Goal: Information Seeking & Learning: Learn about a topic

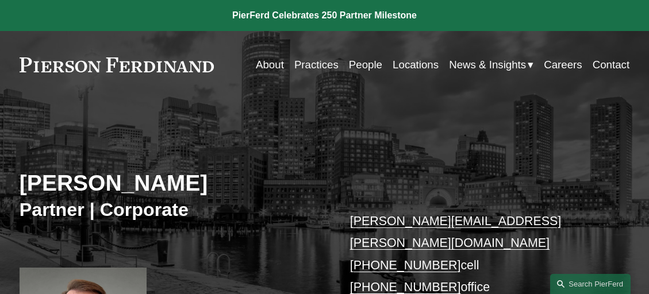
click at [363, 66] on link "People" at bounding box center [365, 64] width 33 height 21
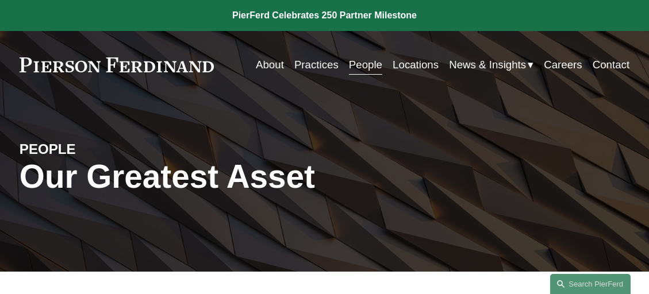
click at [405, 63] on link "Locations" at bounding box center [416, 64] width 46 height 21
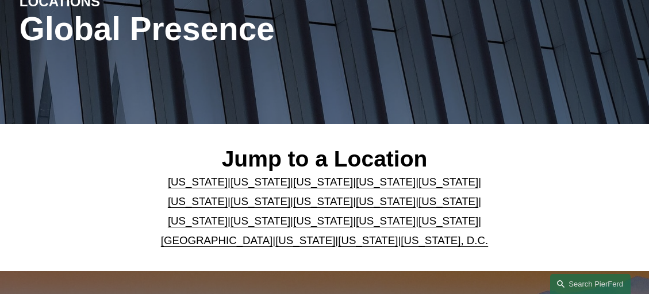
scroll to position [174, 0]
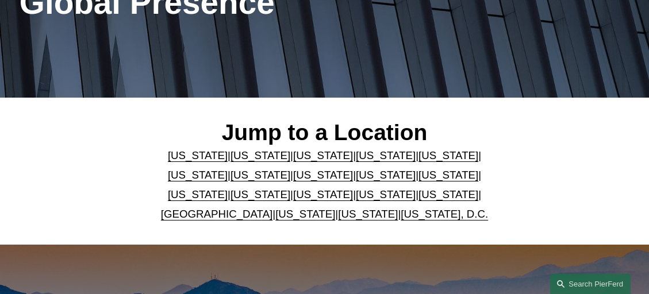
click at [283, 216] on link "Virginia" at bounding box center [305, 214] width 60 height 12
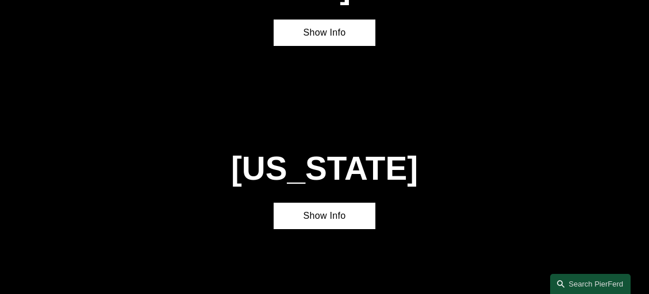
scroll to position [3357, 0]
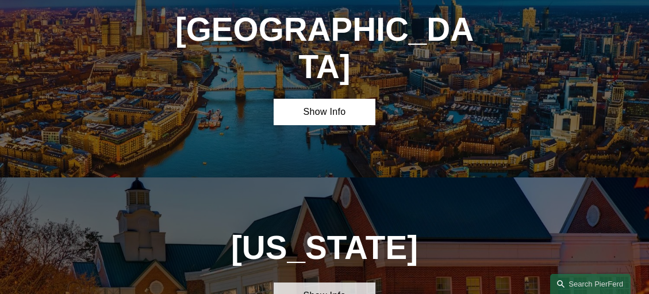
click at [327, 283] on link "Show Info" at bounding box center [325, 296] width 102 height 26
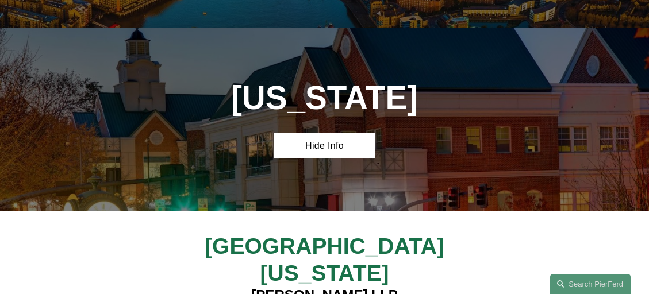
scroll to position [3514, 0]
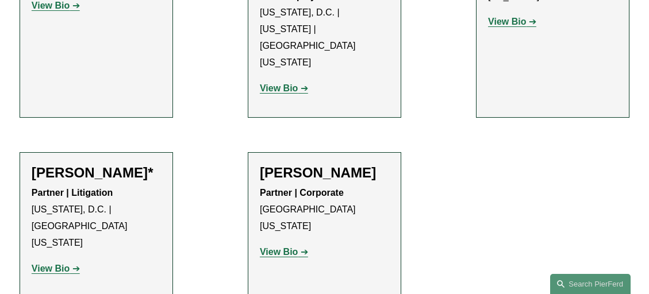
scroll to position [563, 0]
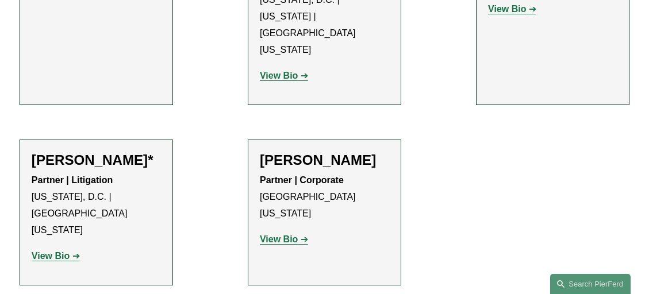
click at [41, 251] on strong "View Bio" at bounding box center [51, 256] width 38 height 10
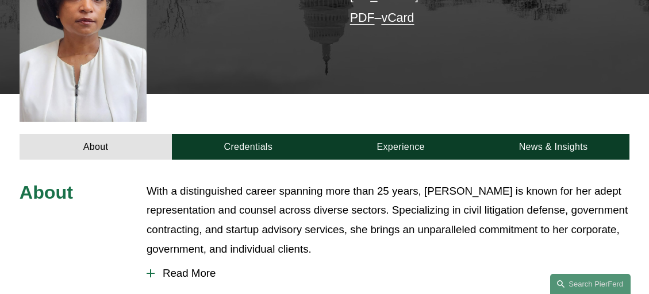
scroll to position [335, 0]
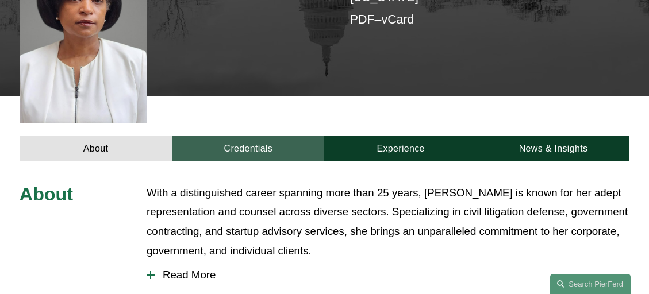
click at [253, 136] on link "Credentials" at bounding box center [248, 149] width 152 height 26
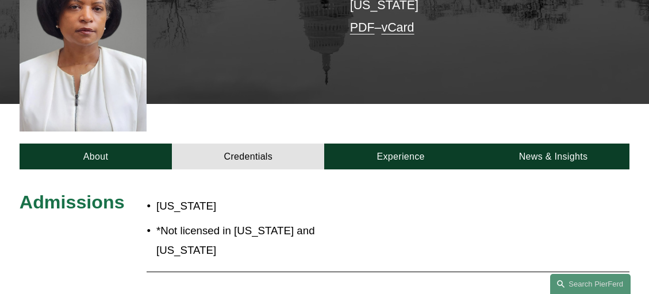
scroll to position [342, 0]
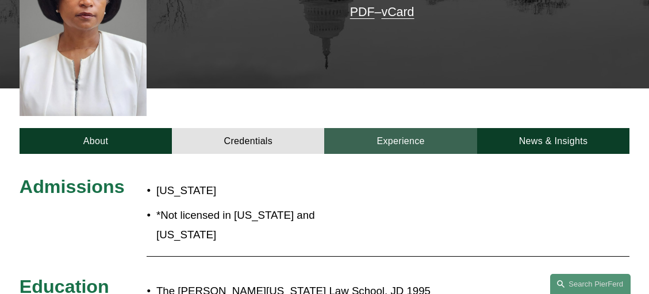
click at [404, 128] on link "Experience" at bounding box center [400, 141] width 152 height 26
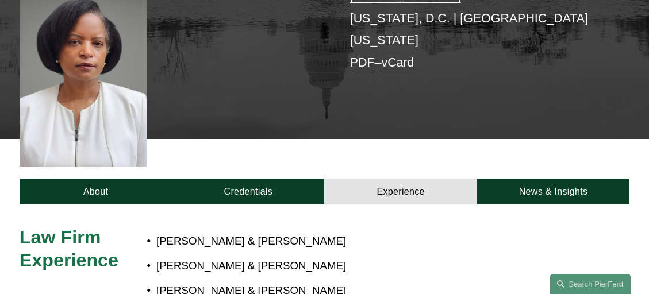
scroll to position [299, 0]
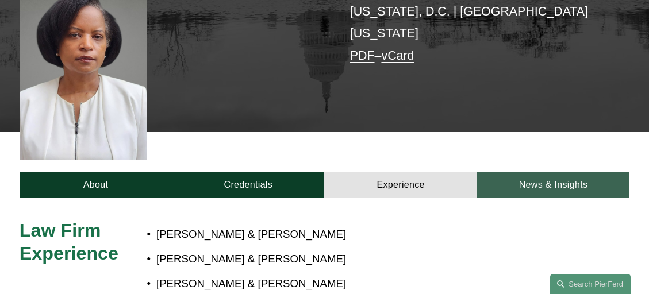
click at [537, 172] on link "News & Insights" at bounding box center [553, 185] width 152 height 26
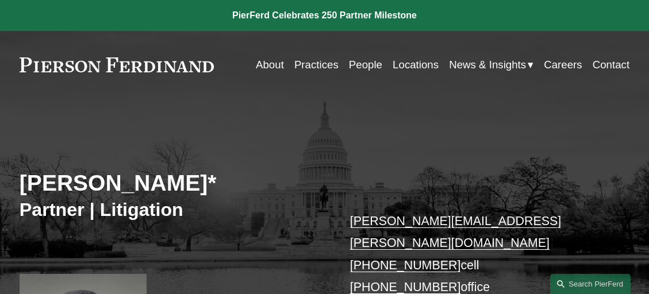
scroll to position [0, 0]
click at [313, 65] on link "Practices" at bounding box center [316, 64] width 44 height 21
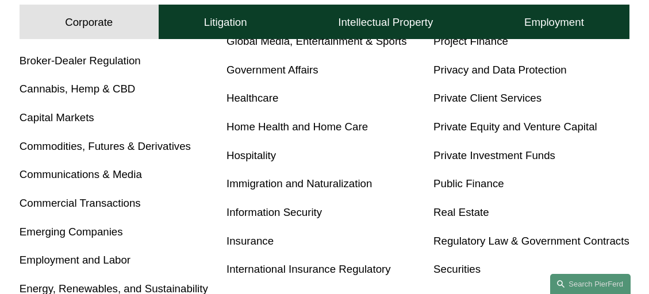
scroll to position [479, 0]
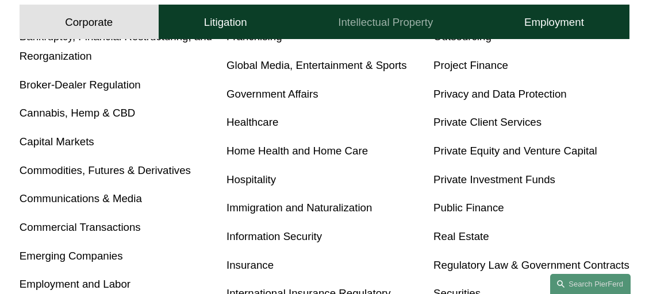
click at [369, 25] on h4 "Intellectual Property" at bounding box center [385, 22] width 95 height 14
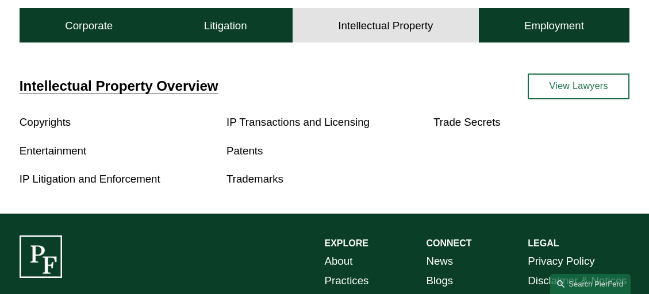
scroll to position [307, 0]
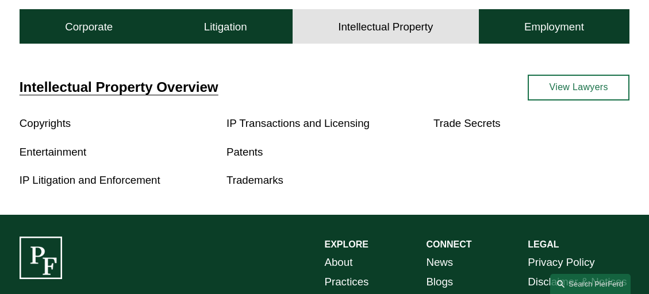
click at [94, 181] on link "IP Litigation and Enforcement" at bounding box center [90, 180] width 141 height 12
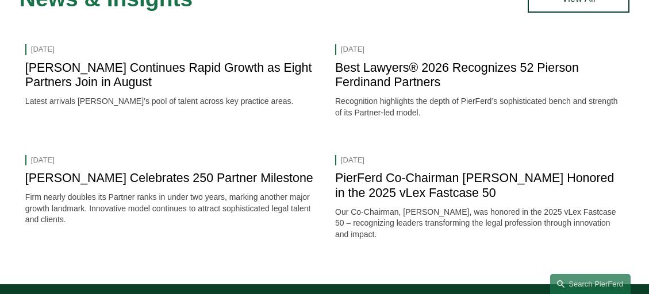
scroll to position [1361, 0]
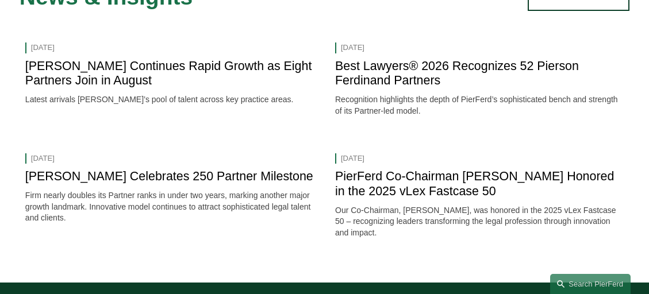
click at [126, 64] on link "[PERSON_NAME] Continues Rapid Growth as Eight Partners Join in August" at bounding box center [168, 73] width 287 height 29
